Goal: Information Seeking & Learning: Find contact information

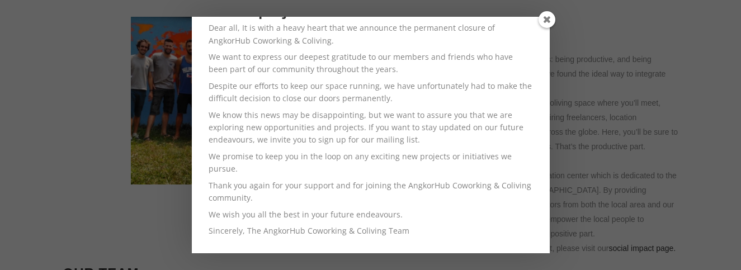
scroll to position [133, 0]
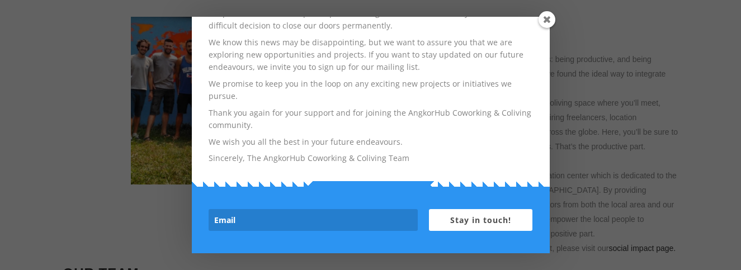
click at [544, 22] on span at bounding box center [546, 19] width 17 height 17
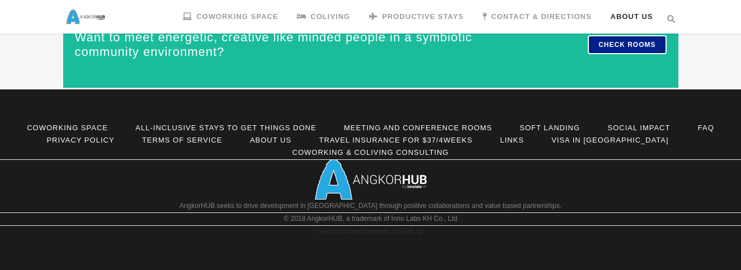
scroll to position [1038, 0]
click at [530, 13] on span "Contact & Directions" at bounding box center [541, 16] width 100 height 8
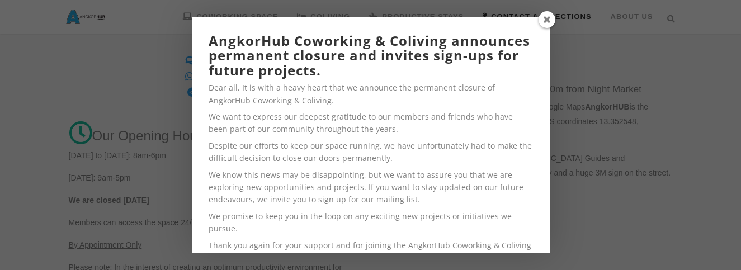
click at [548, 20] on span at bounding box center [546, 19] width 17 height 17
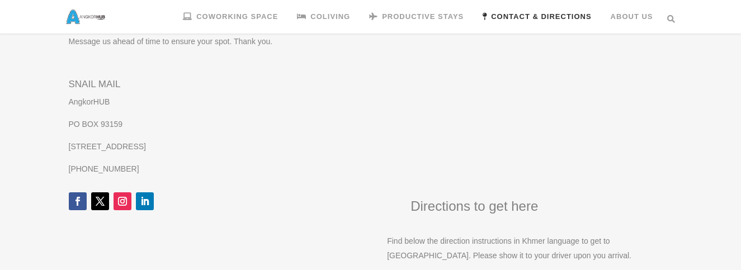
scroll to position [447, 0]
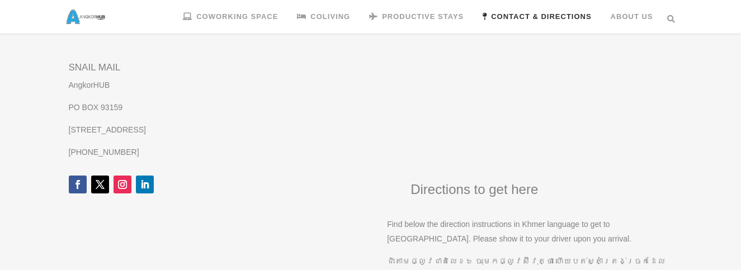
click at [29, 233] on div "Contact AngkorHUB Contact information, opening hours and address Live Chat What…" at bounding box center [370, 70] width 741 height 900
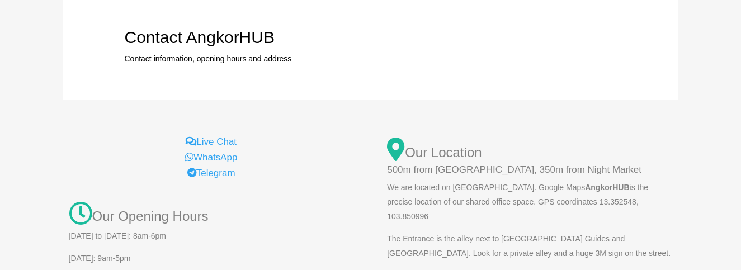
scroll to position [0, 0]
